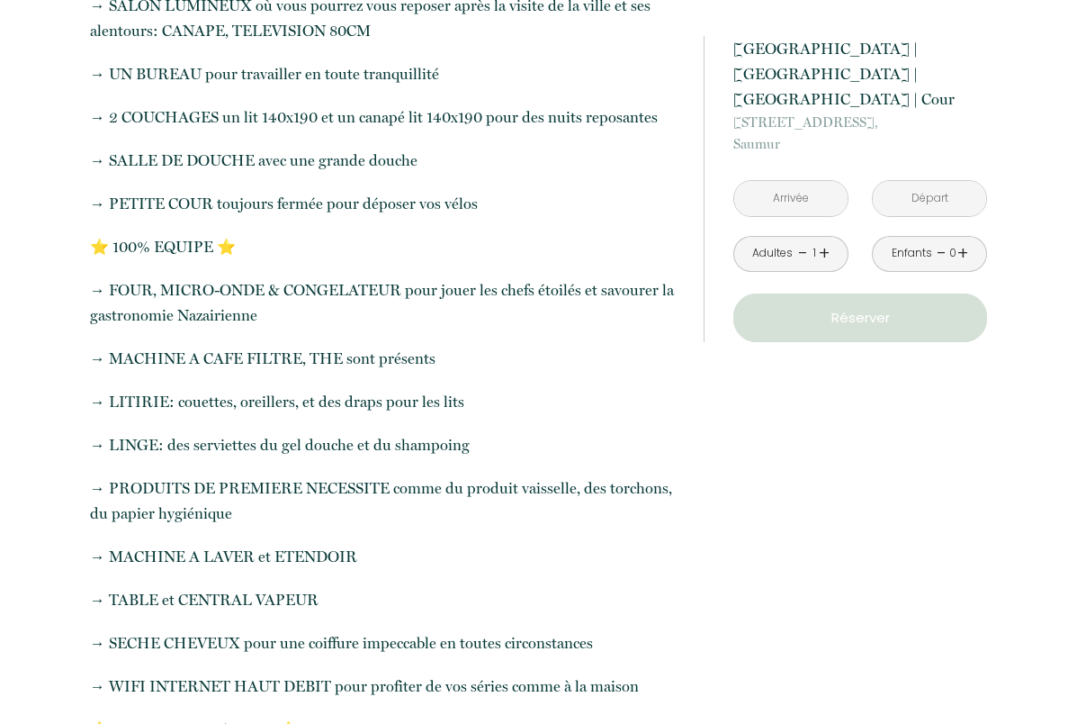
scroll to position [900, 0]
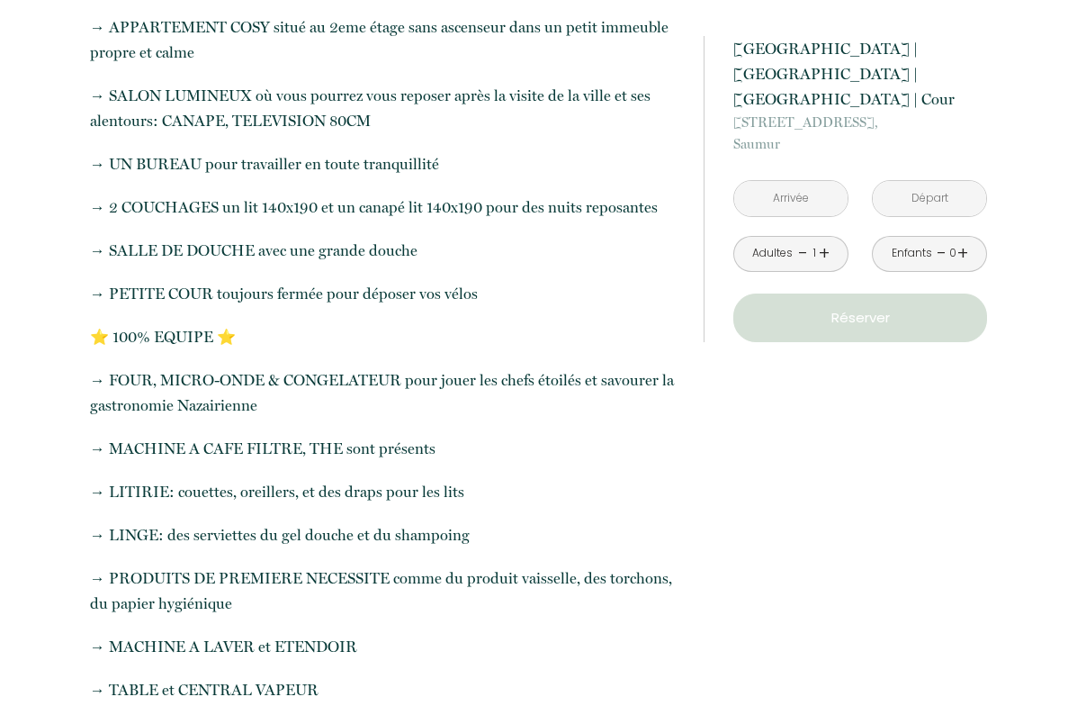
click at [789, 181] on input "text" at bounding box center [790, 198] width 113 height 35
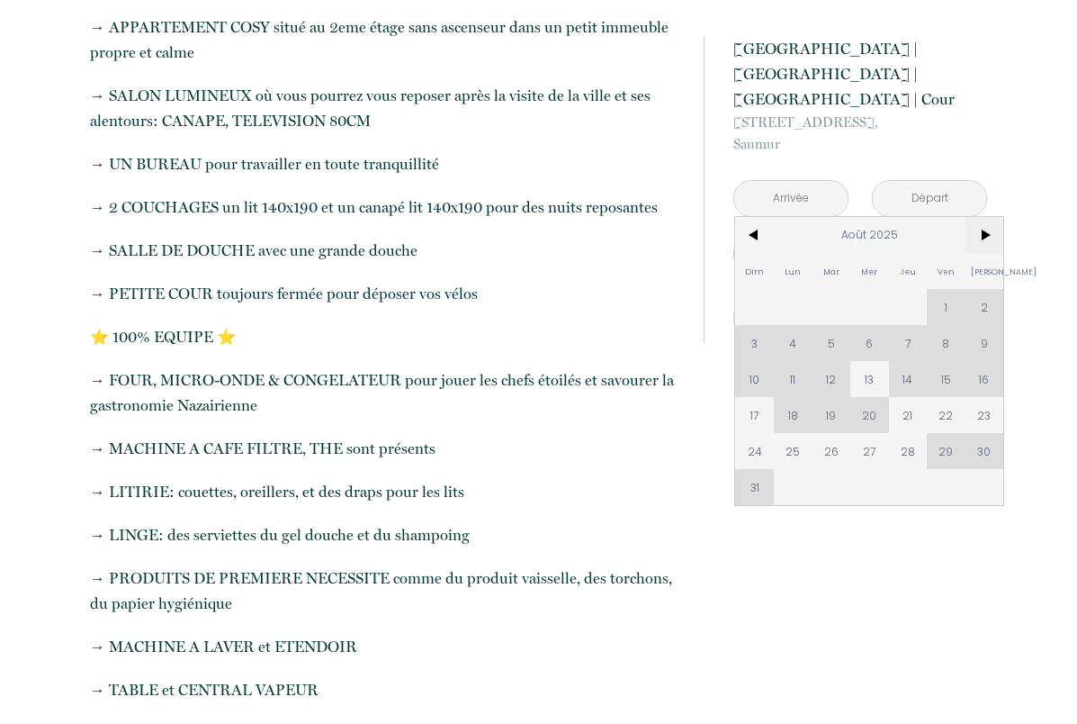
click at [984, 217] on span ">" at bounding box center [985, 235] width 39 height 36
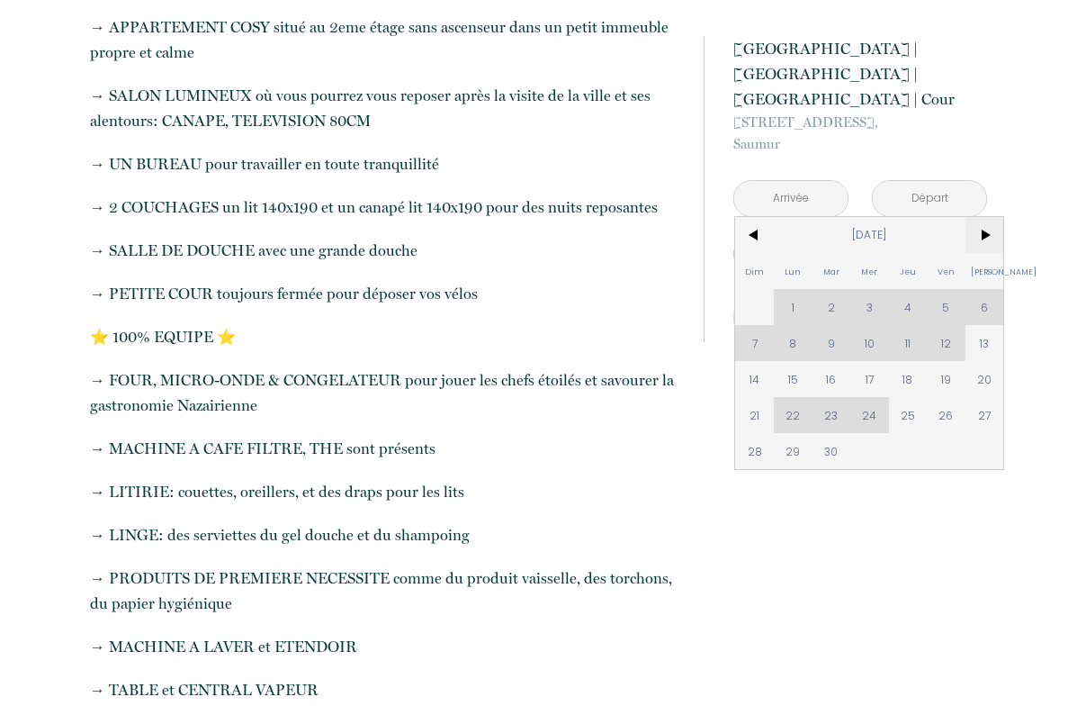
click at [984, 217] on span ">" at bounding box center [985, 235] width 39 height 36
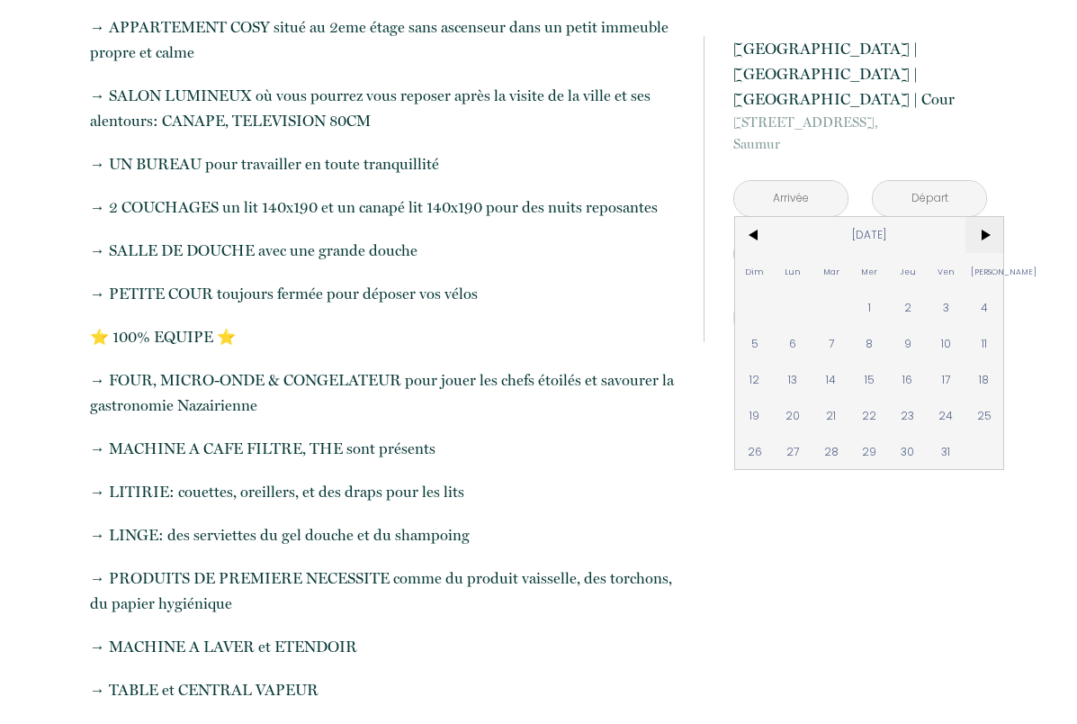
click at [984, 217] on span ">" at bounding box center [985, 235] width 39 height 36
click at [903, 325] on span "6" at bounding box center [908, 343] width 39 height 36
type input "[DATE]"
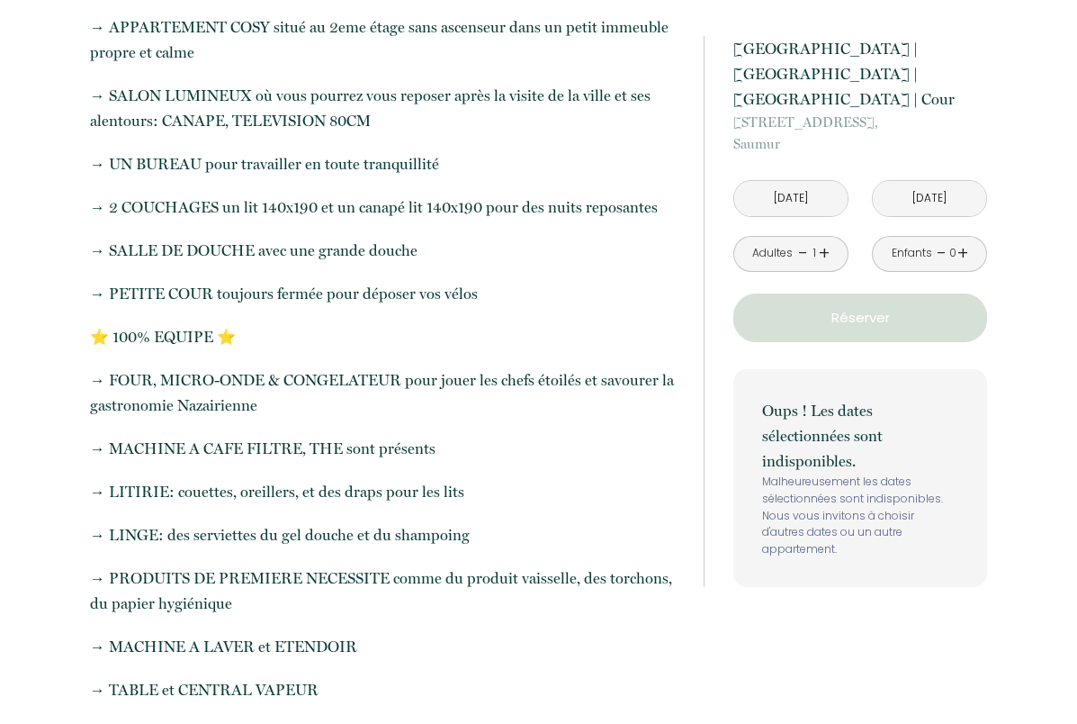
click at [917, 181] on input "[DATE]" at bounding box center [929, 198] width 113 height 35
click at [926, 181] on input "[DATE]" at bounding box center [929, 198] width 113 height 35
click at [798, 181] on input "[DATE]" at bounding box center [790, 198] width 113 height 35
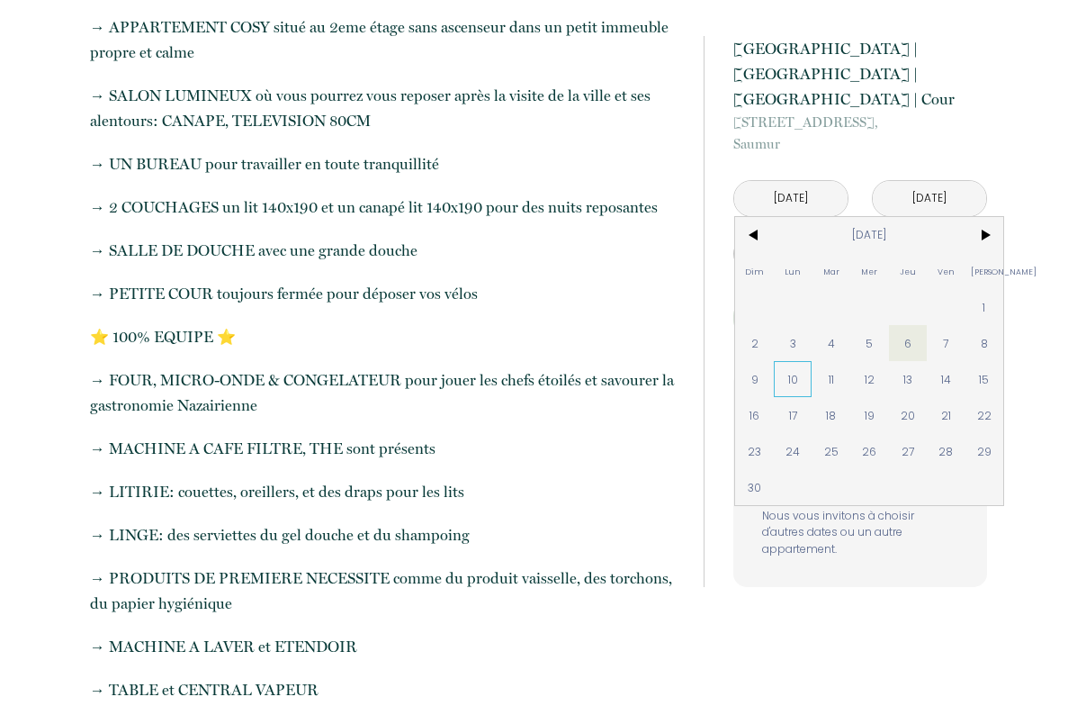
click at [800, 361] on span "10" at bounding box center [793, 379] width 39 height 36
type input "[DATE]"
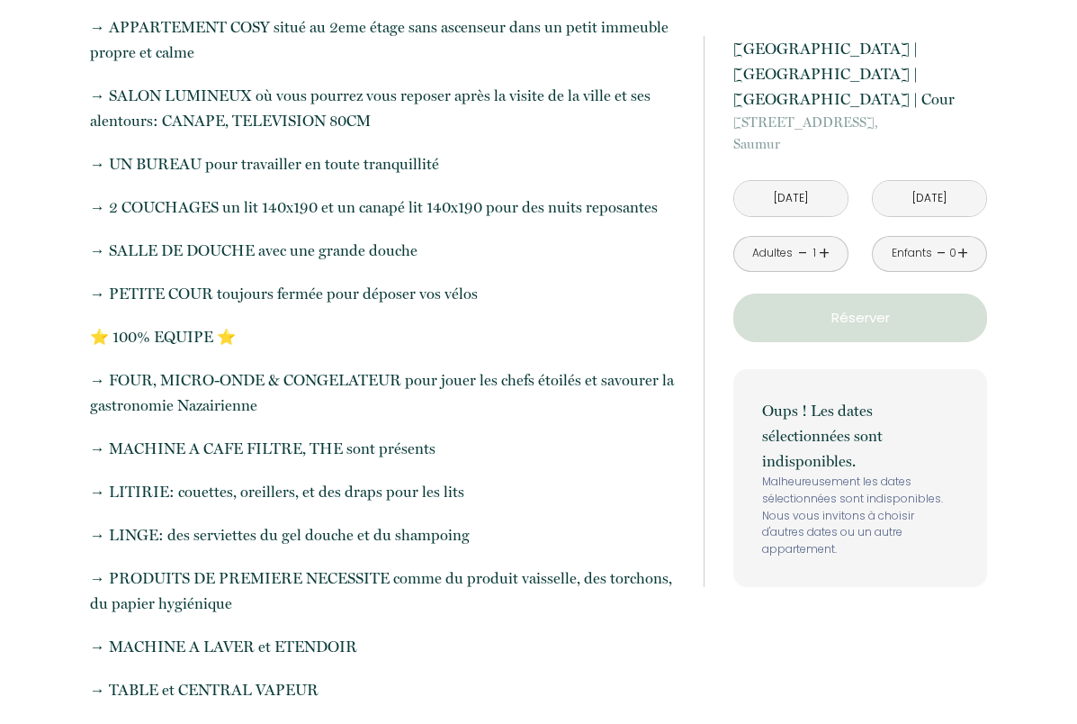
click at [761, 181] on input "[DATE]" at bounding box center [790, 198] width 113 height 35
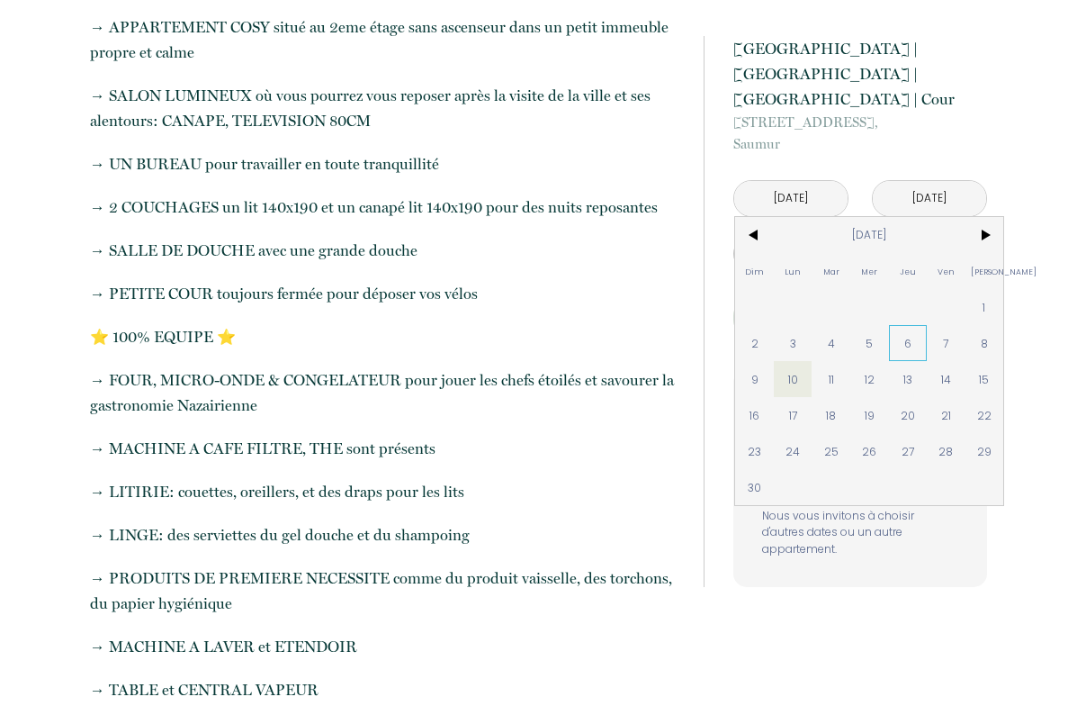
click at [903, 325] on span "6" at bounding box center [908, 343] width 39 height 36
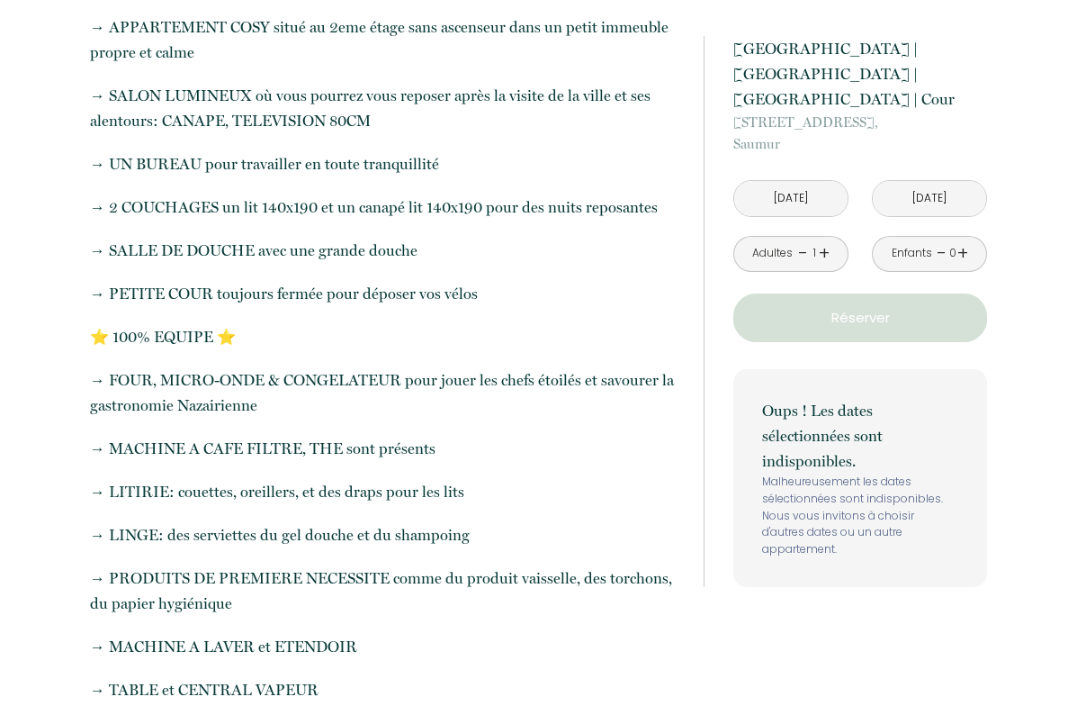
type input "[DATE]"
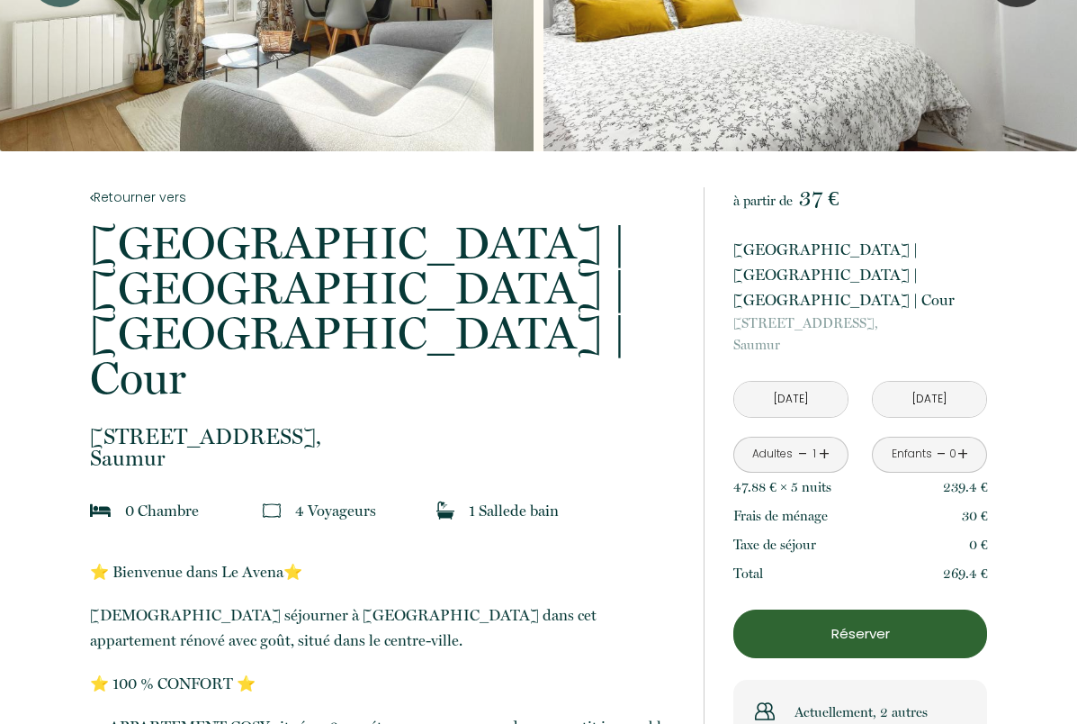
scroll to position [0, 0]
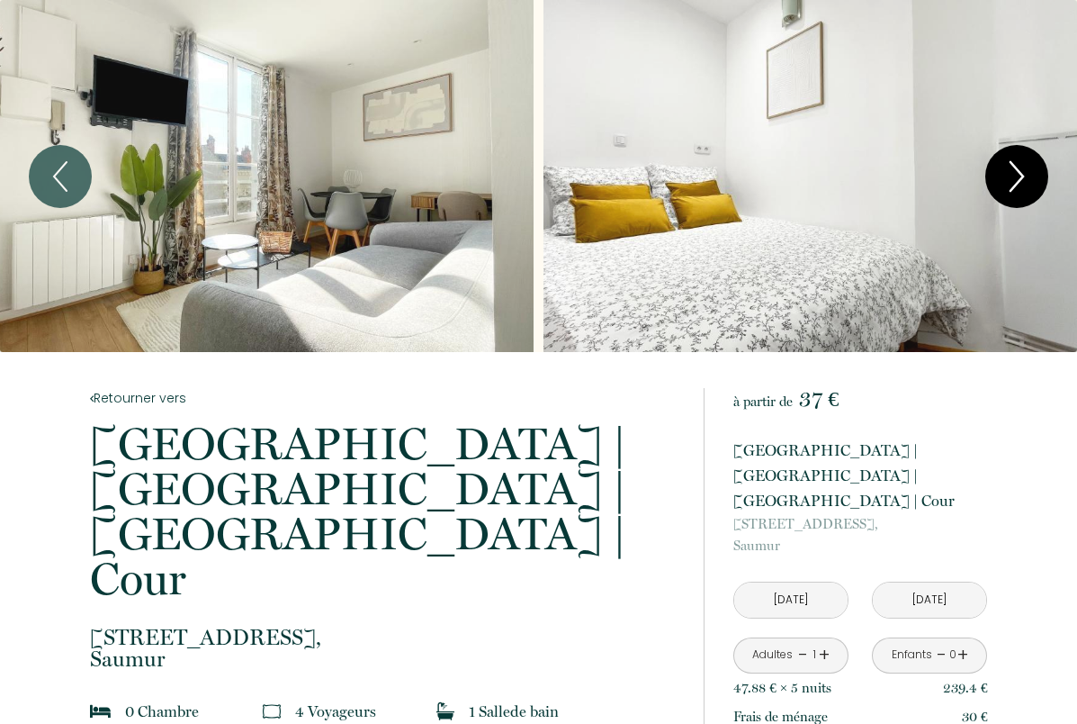
click at [1014, 185] on icon "Next" at bounding box center [1017, 176] width 13 height 29
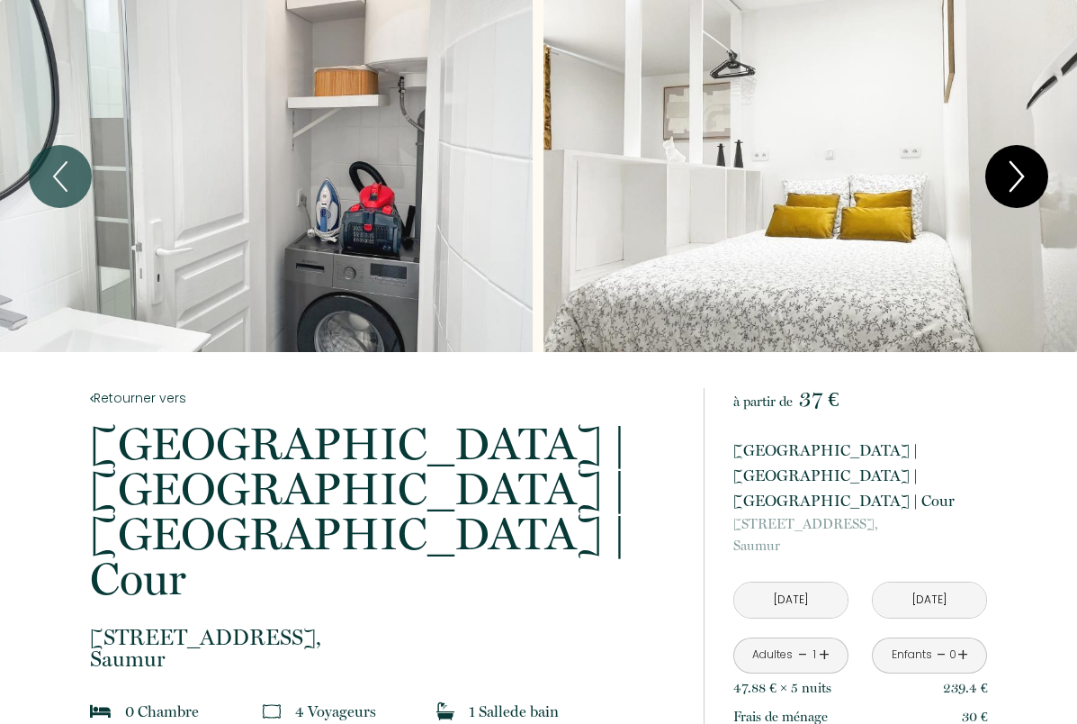
click at [1014, 185] on icon "Next" at bounding box center [1017, 176] width 13 height 29
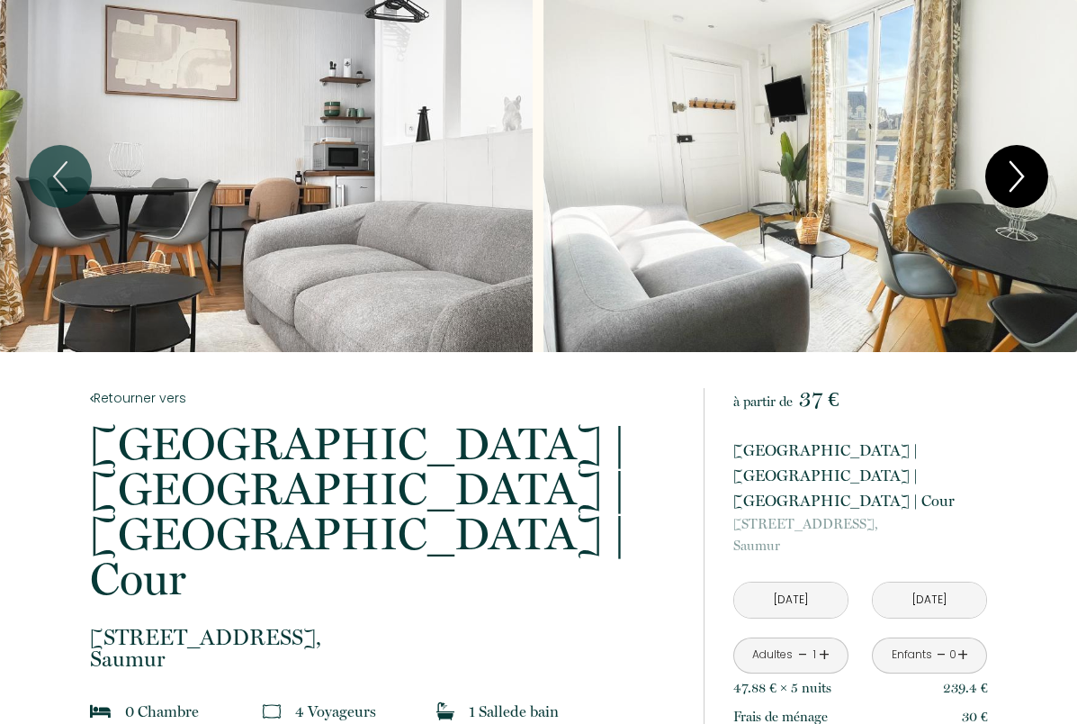
click at [1014, 185] on icon "Next" at bounding box center [1017, 176] width 13 height 29
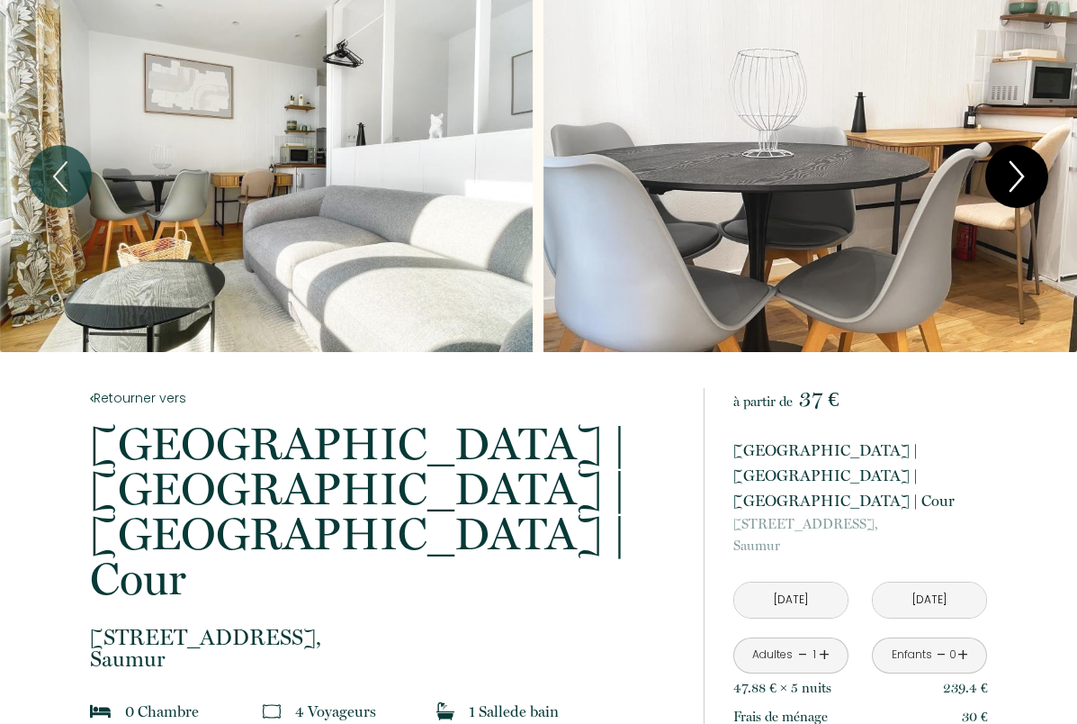
click at [1014, 185] on icon "Next" at bounding box center [1017, 176] width 13 height 29
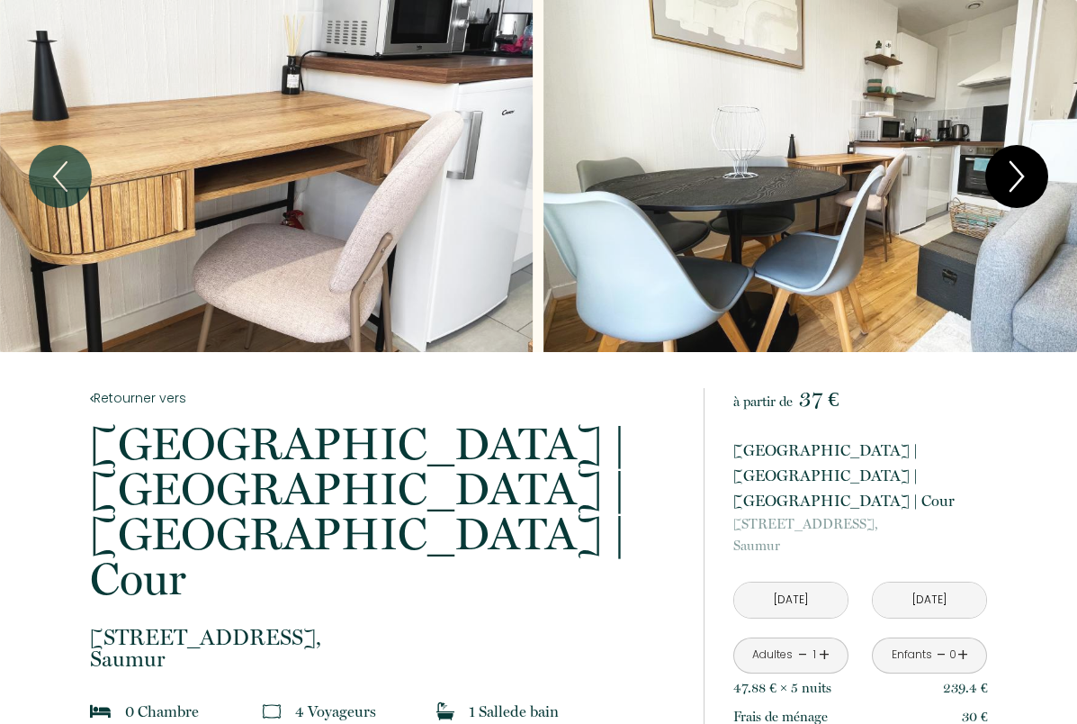
click at [1014, 185] on icon "Next" at bounding box center [1017, 176] width 13 height 29
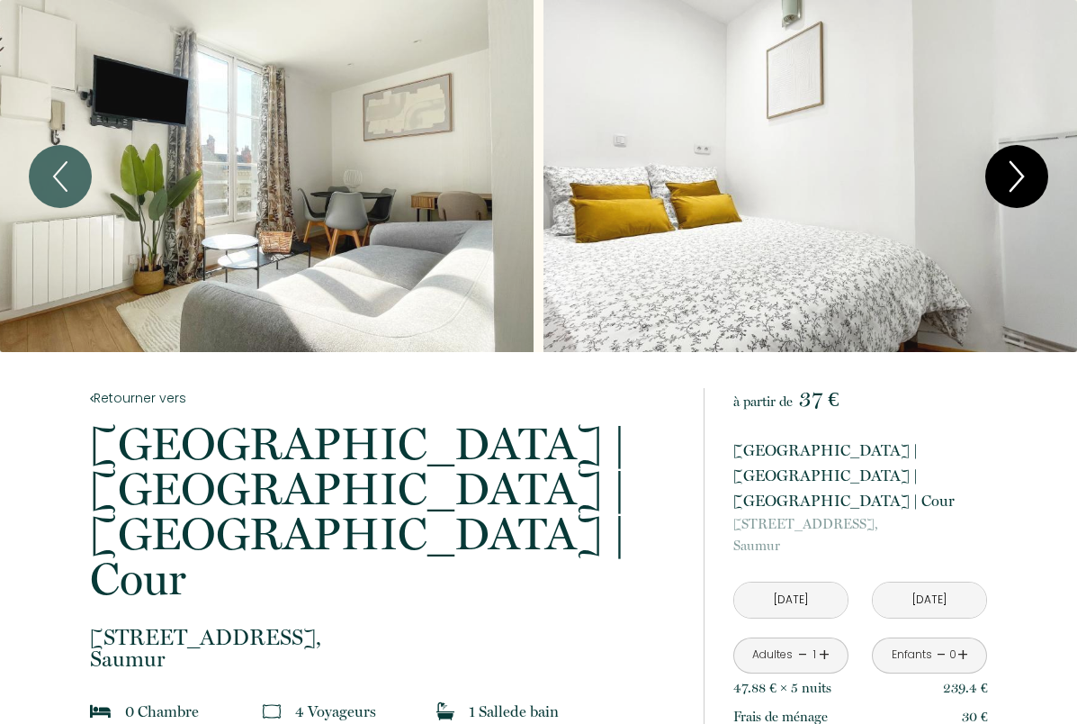
click at [1014, 185] on icon "Next" at bounding box center [1017, 176] width 13 height 29
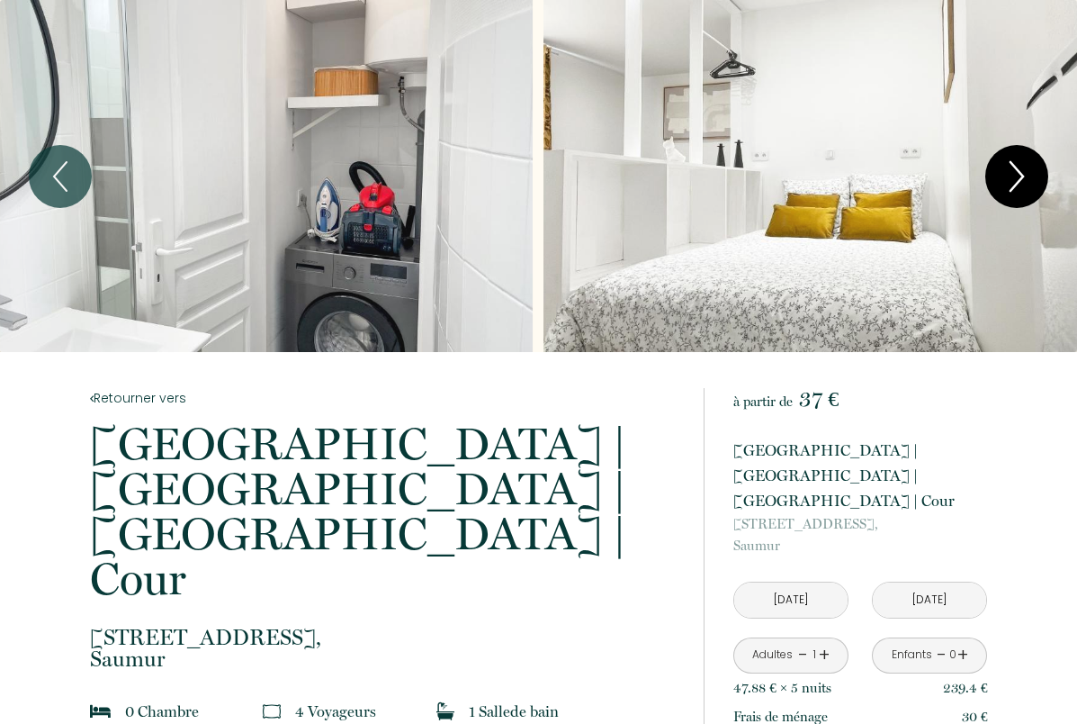
click at [1014, 185] on icon "Next" at bounding box center [1017, 176] width 13 height 29
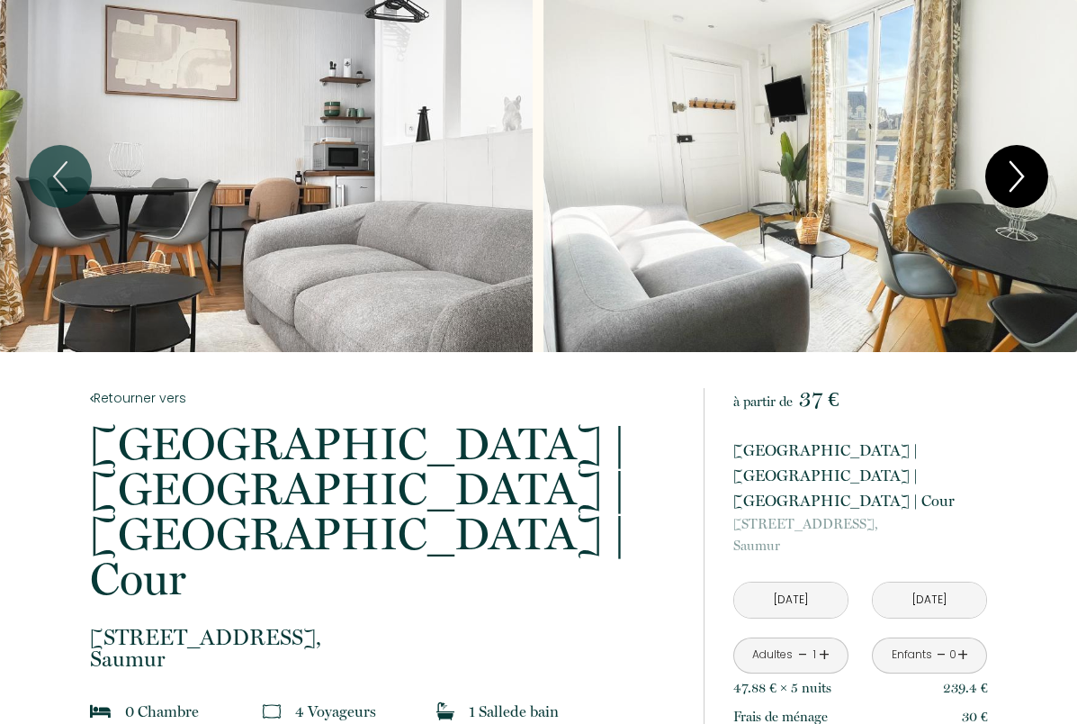
click at [1014, 185] on icon "Next" at bounding box center [1017, 176] width 13 height 29
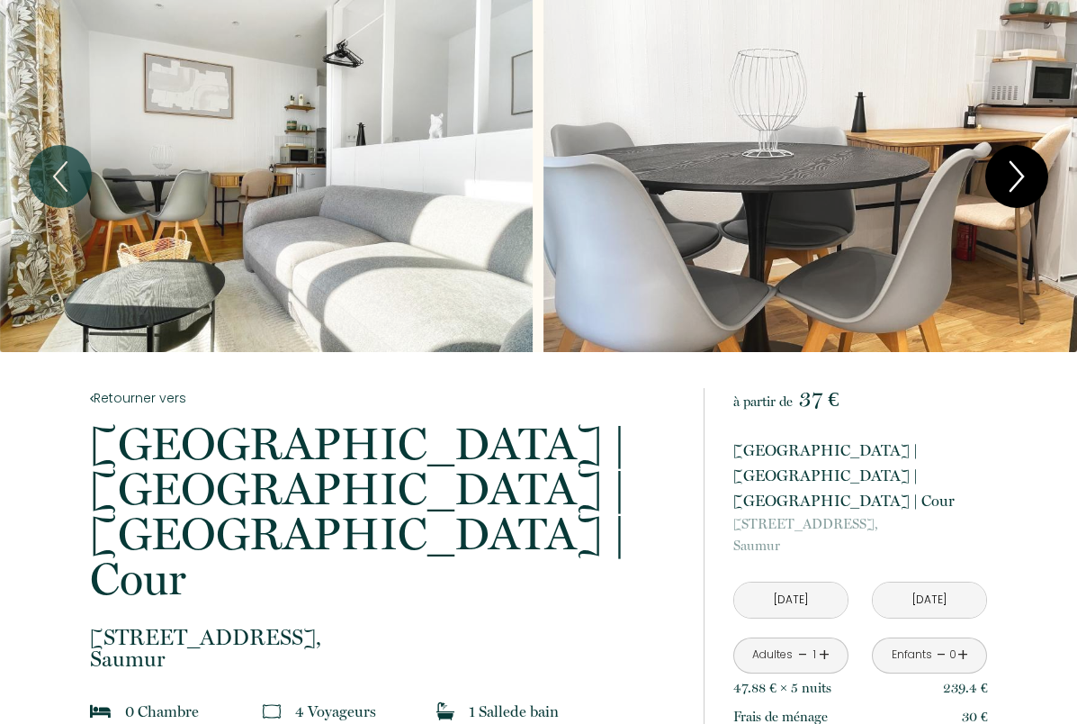
click at [1014, 185] on icon "Next" at bounding box center [1017, 176] width 13 height 29
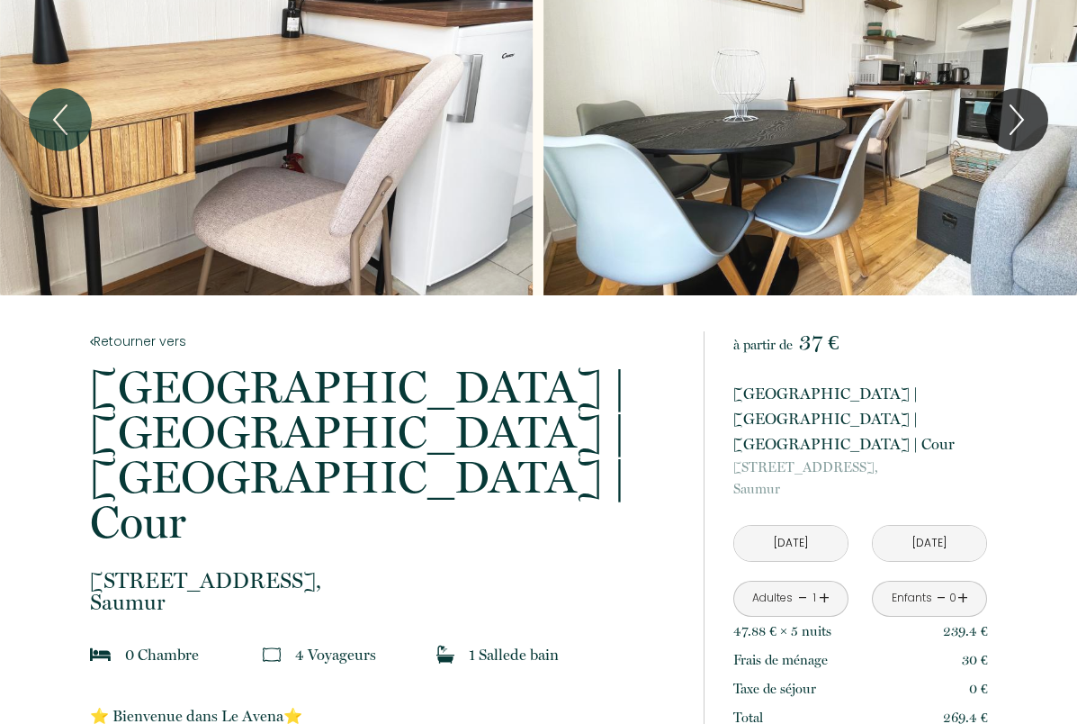
scroll to position [360, 0]
